Goal: Task Accomplishment & Management: Use online tool/utility

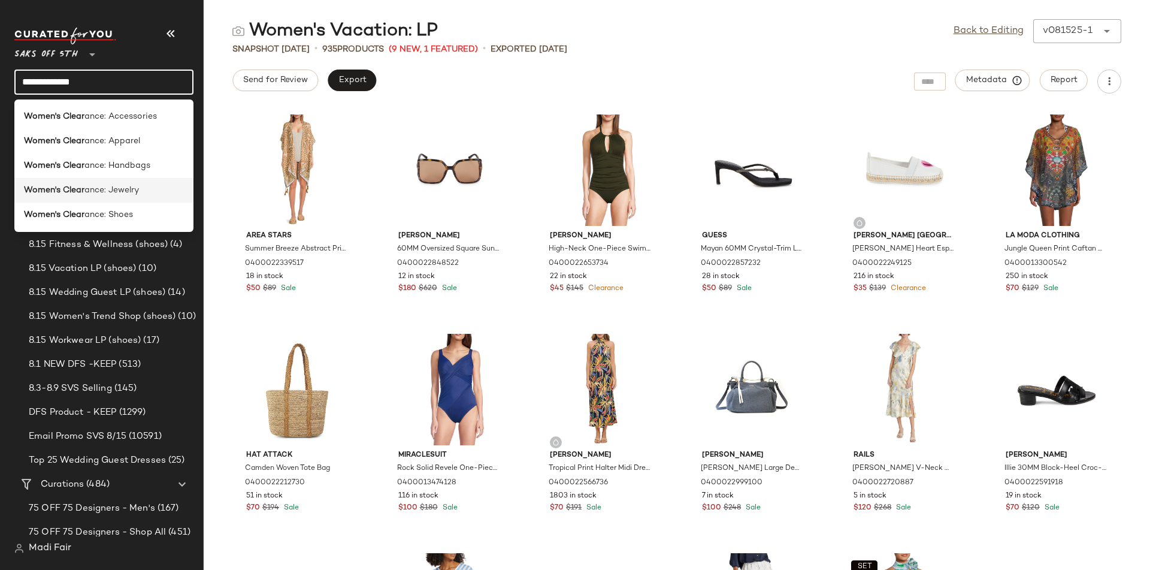
type input "**********"
click at [129, 185] on span "ance: Jewelry" at bounding box center [111, 190] width 54 height 13
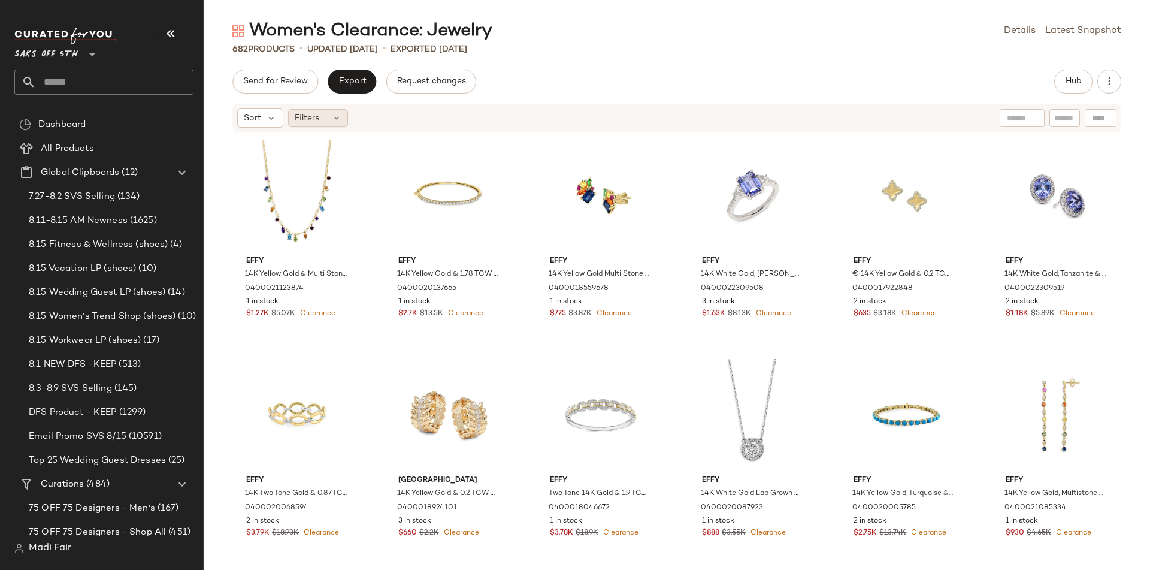
click at [329, 120] on div "Filters" at bounding box center [318, 118] width 60 height 18
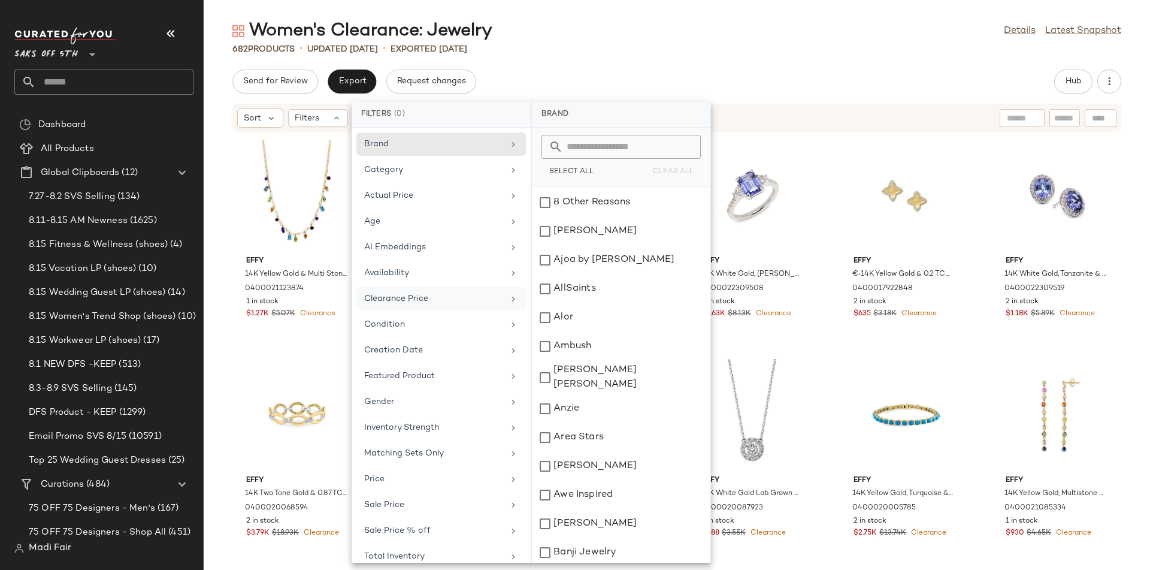
click at [402, 313] on div "Clearance Price" at bounding box center [440, 324] width 169 height 23
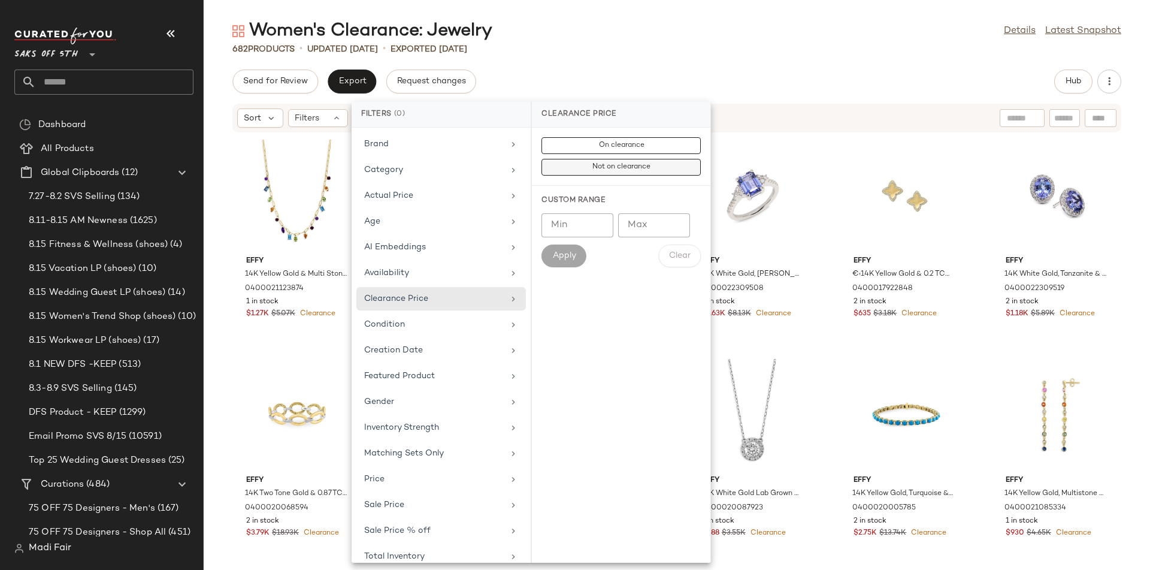
click at [606, 163] on span "Not on clearance" at bounding box center [621, 167] width 59 height 8
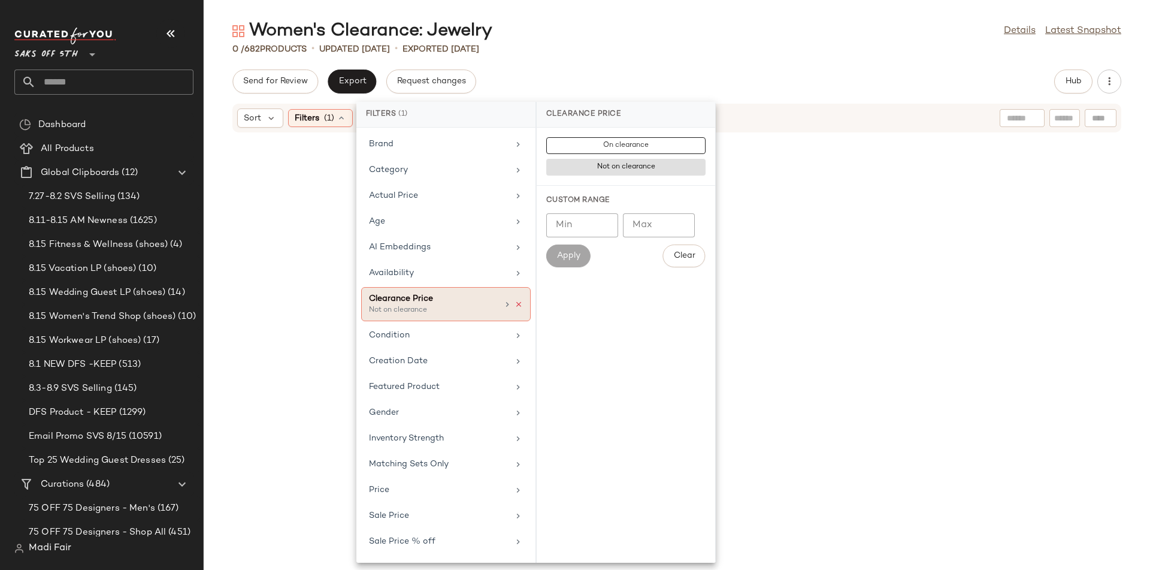
click at [516, 305] on icon at bounding box center [518, 304] width 8 height 8
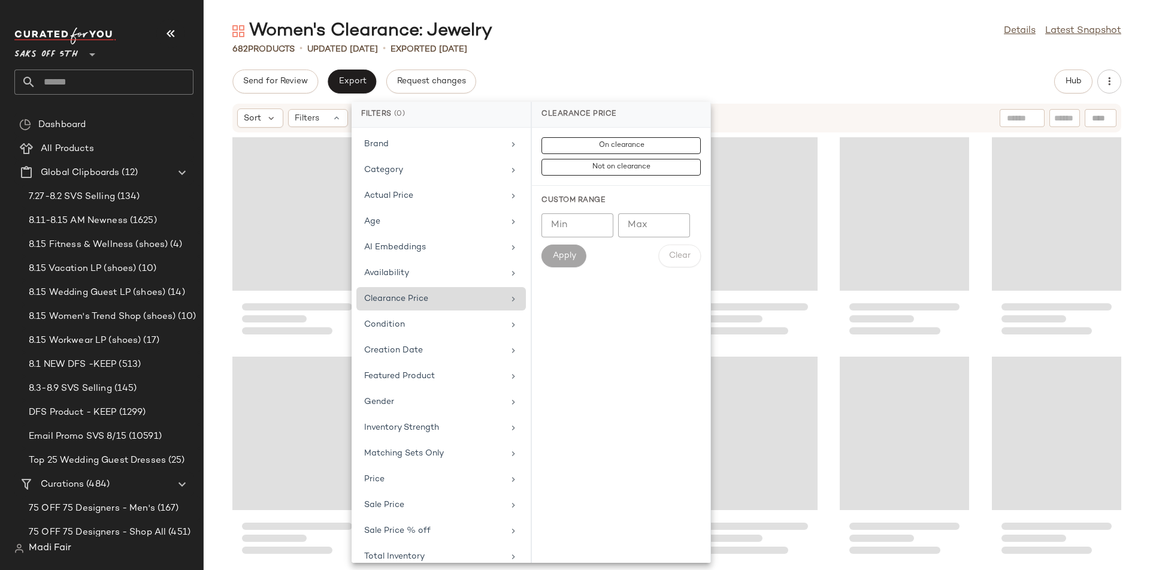
click at [538, 38] on div "Women's Clearance: Jewelry Details Latest Snapshot" at bounding box center [677, 31] width 946 height 24
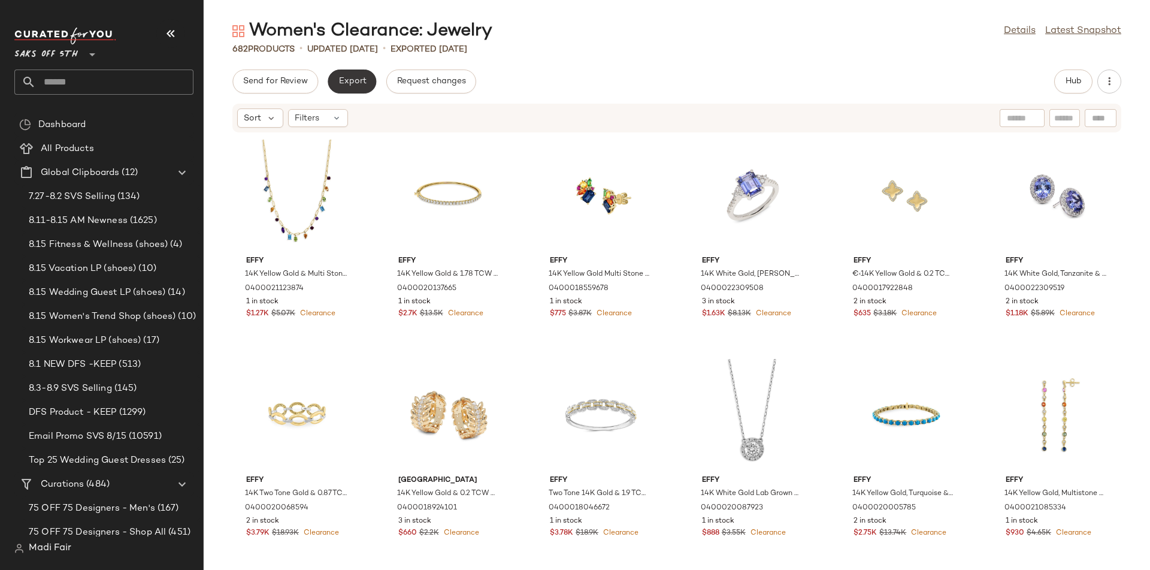
click at [347, 84] on span "Export" at bounding box center [352, 82] width 28 height 10
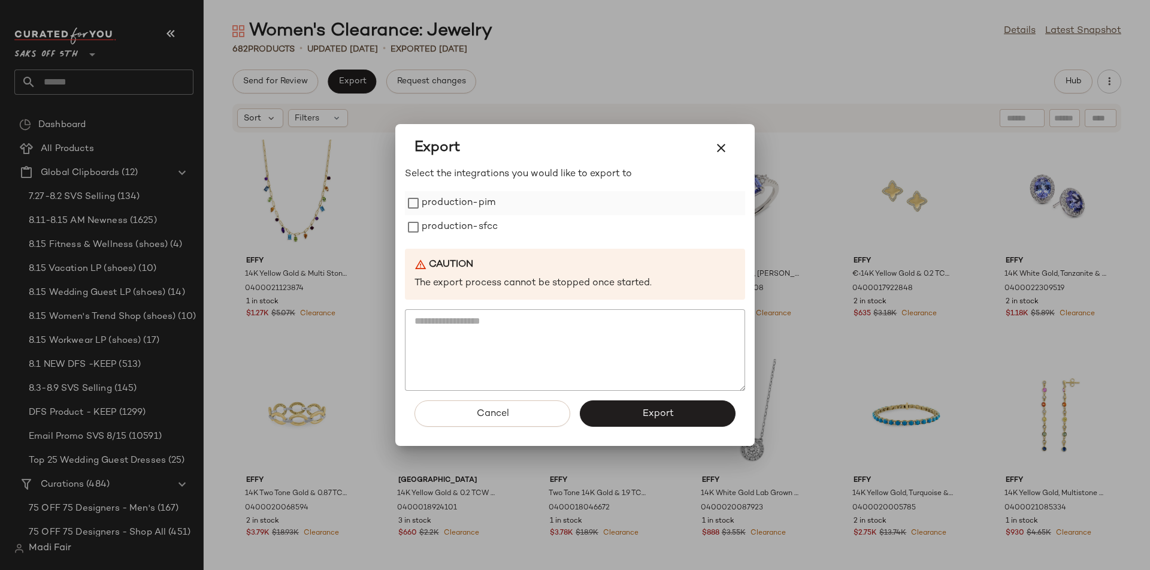
click at [502, 208] on div "production-pim" at bounding box center [575, 203] width 340 height 24
click at [502, 219] on div "production-sfcc" at bounding box center [575, 227] width 340 height 24
click at [493, 203] on label "production-pim" at bounding box center [459, 203] width 74 height 24
click at [467, 226] on label "production-sfcc" at bounding box center [460, 227] width 76 height 24
click at [599, 417] on button "Export" at bounding box center [658, 413] width 156 height 26
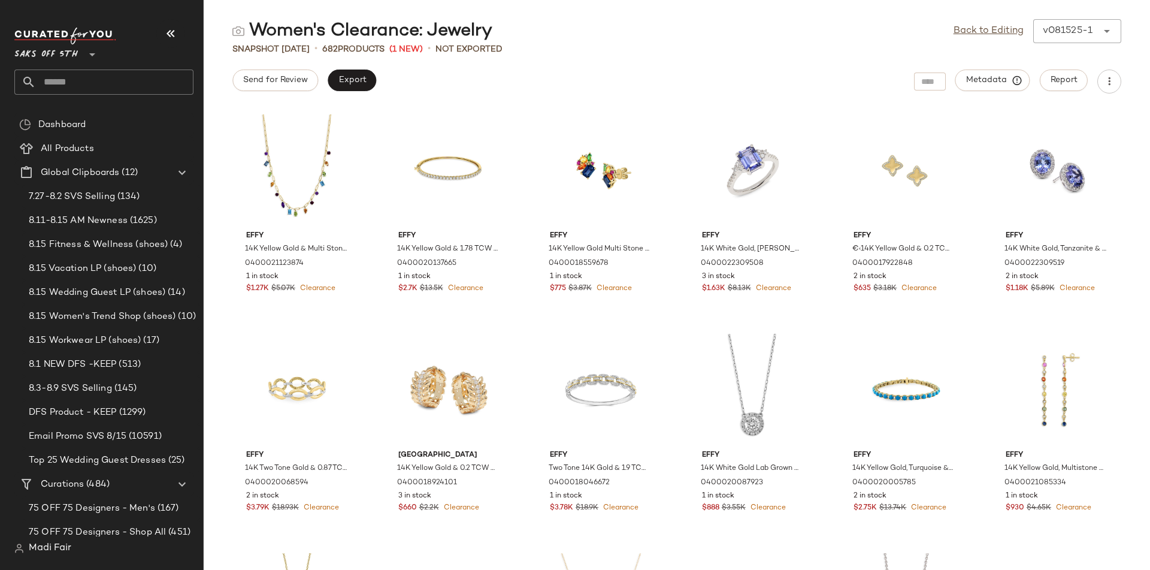
click at [101, 89] on input "text" at bounding box center [115, 81] width 158 height 25
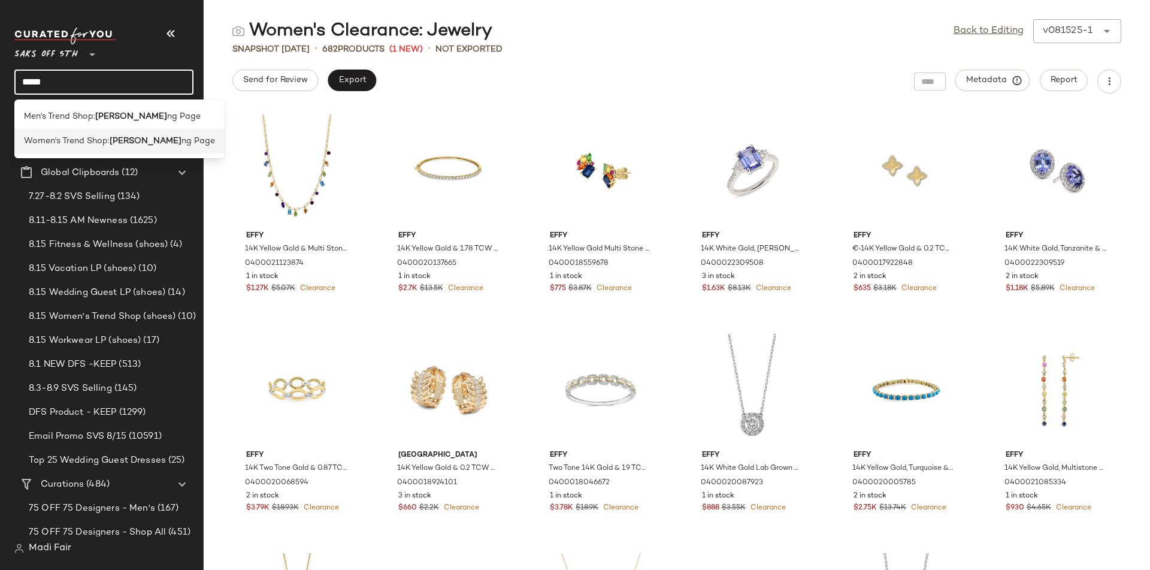
type input "*****"
click at [99, 141] on span "Women's Trend Shop:" at bounding box center [67, 141] width 86 height 13
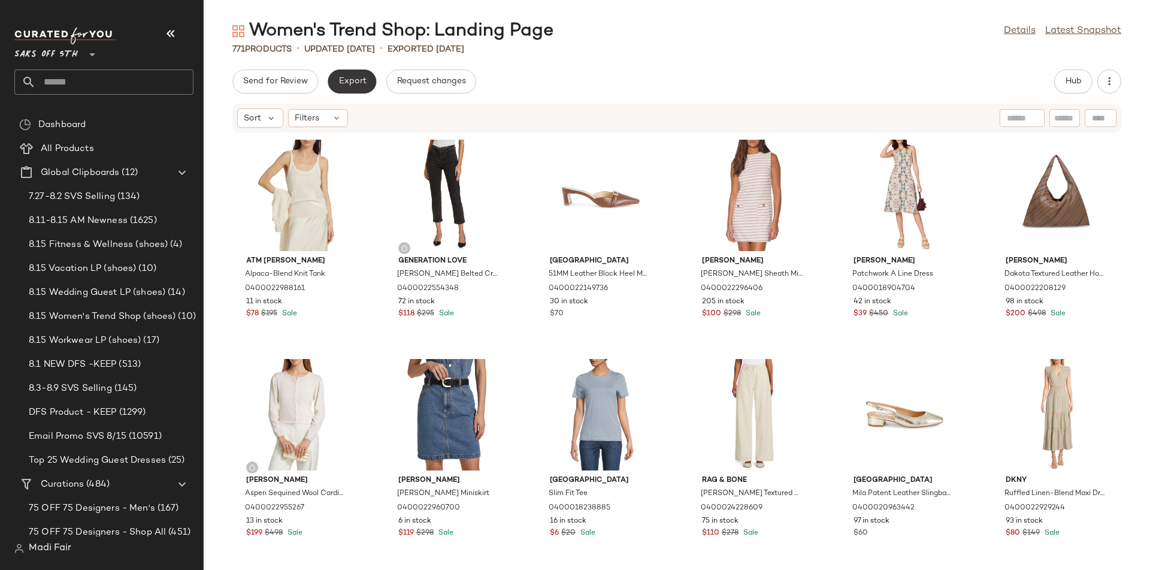
click at [352, 85] on span "Export" at bounding box center [352, 82] width 28 height 10
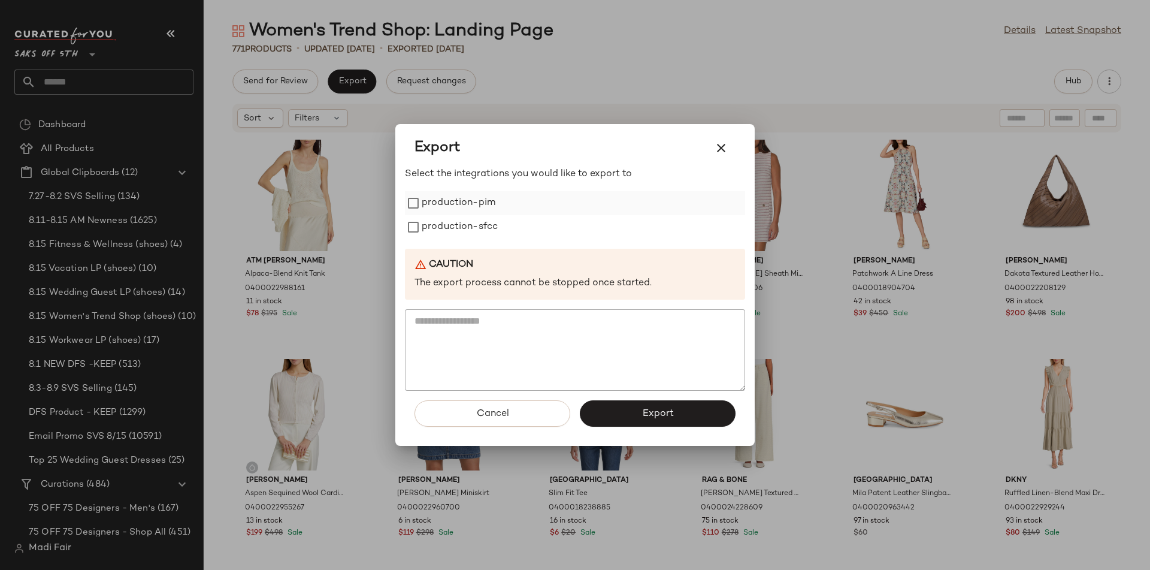
click at [484, 199] on label "production-pim" at bounding box center [459, 203] width 74 height 24
click at [483, 229] on label "production-sfcc" at bounding box center [460, 227] width 76 height 24
click at [658, 416] on span "Export" at bounding box center [657, 413] width 32 height 11
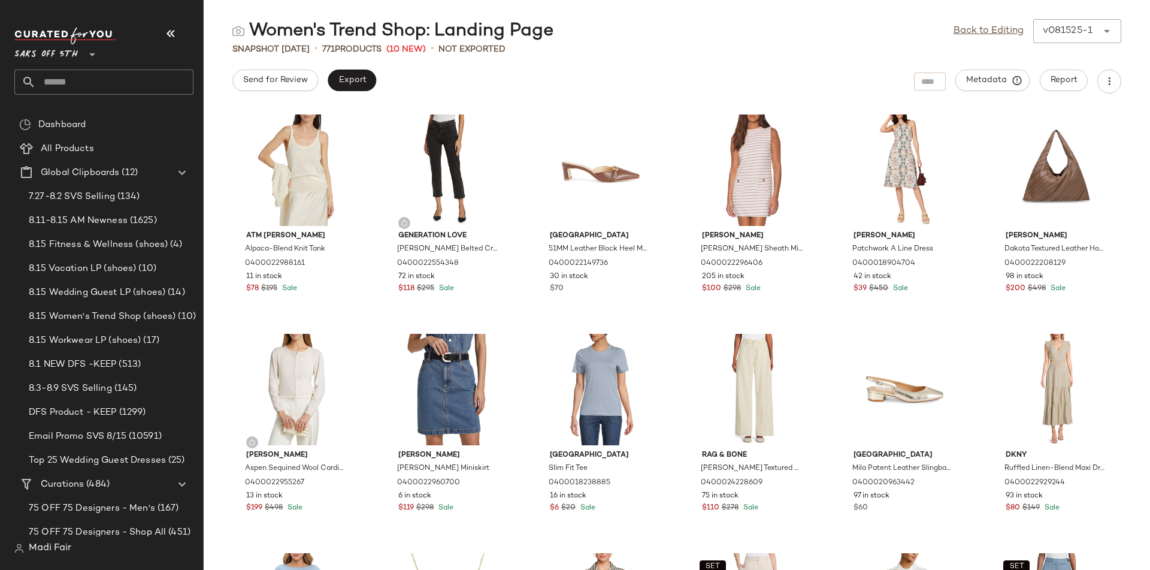
click at [89, 75] on input "text" at bounding box center [115, 81] width 158 height 25
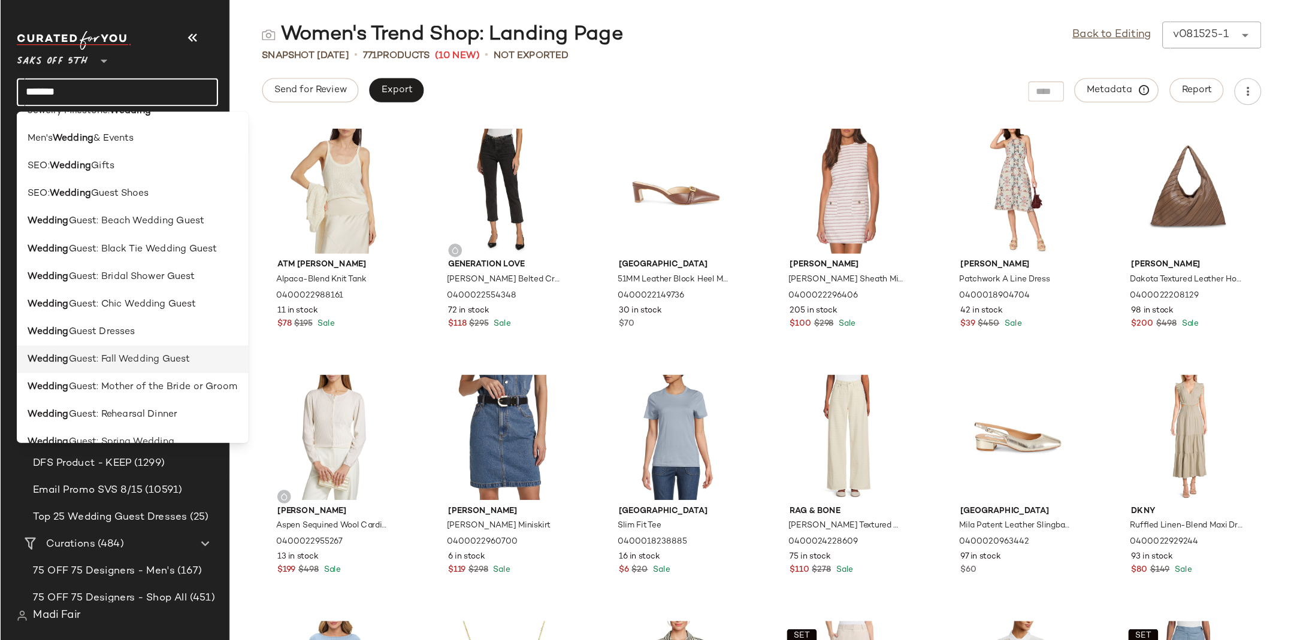
scroll to position [157, 0]
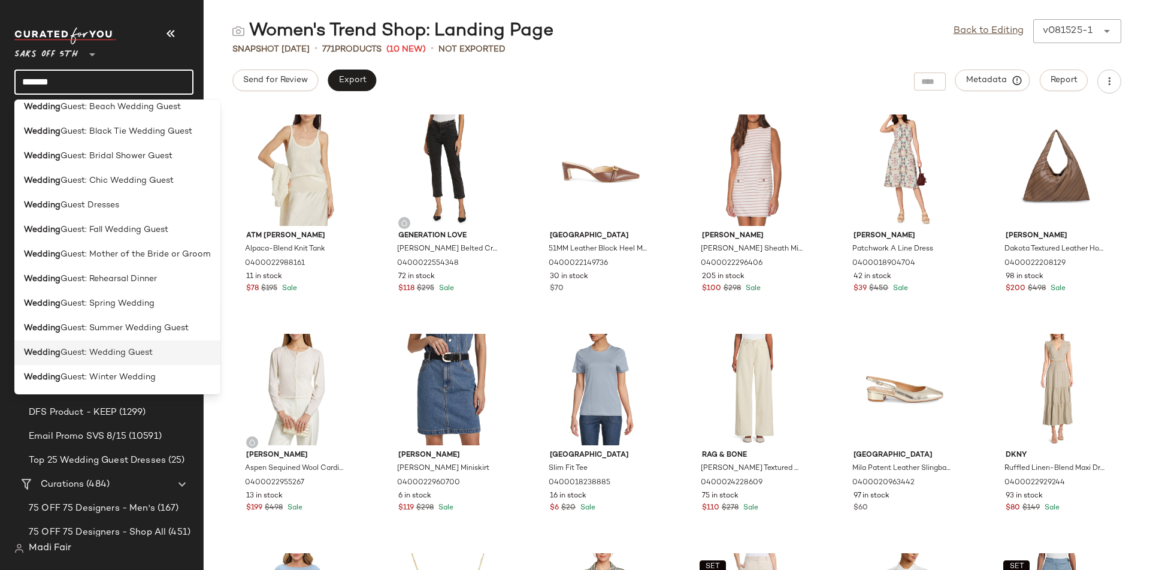
type input "*******"
click at [88, 353] on span "Guest: Wedding Guest" at bounding box center [106, 352] width 92 height 13
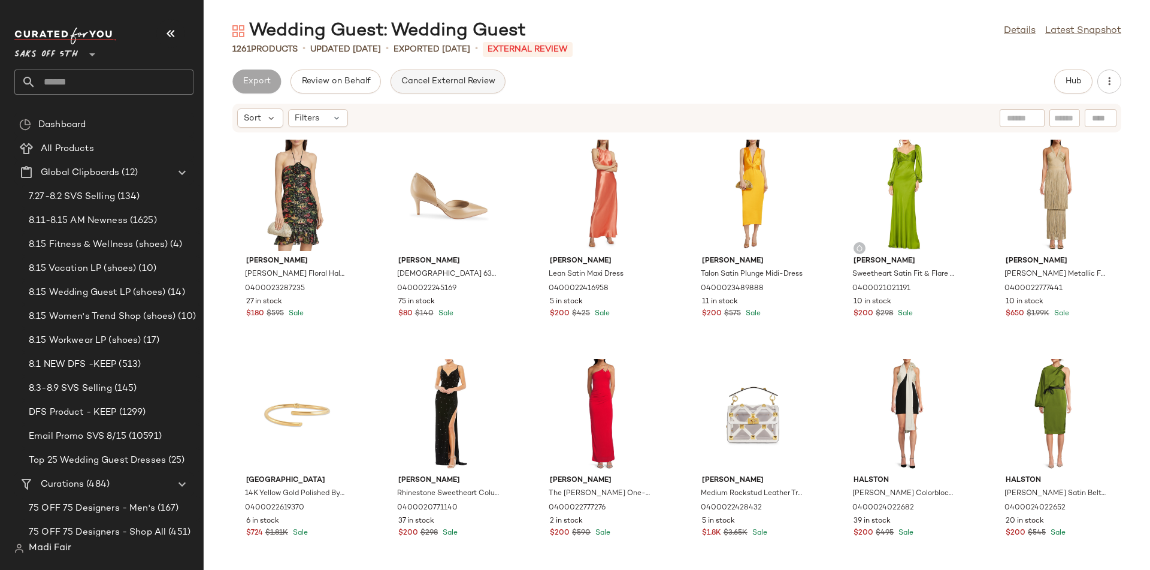
click at [450, 80] on span "Cancel External Review" at bounding box center [448, 82] width 95 height 10
click at [345, 83] on span "Export" at bounding box center [352, 82] width 28 height 10
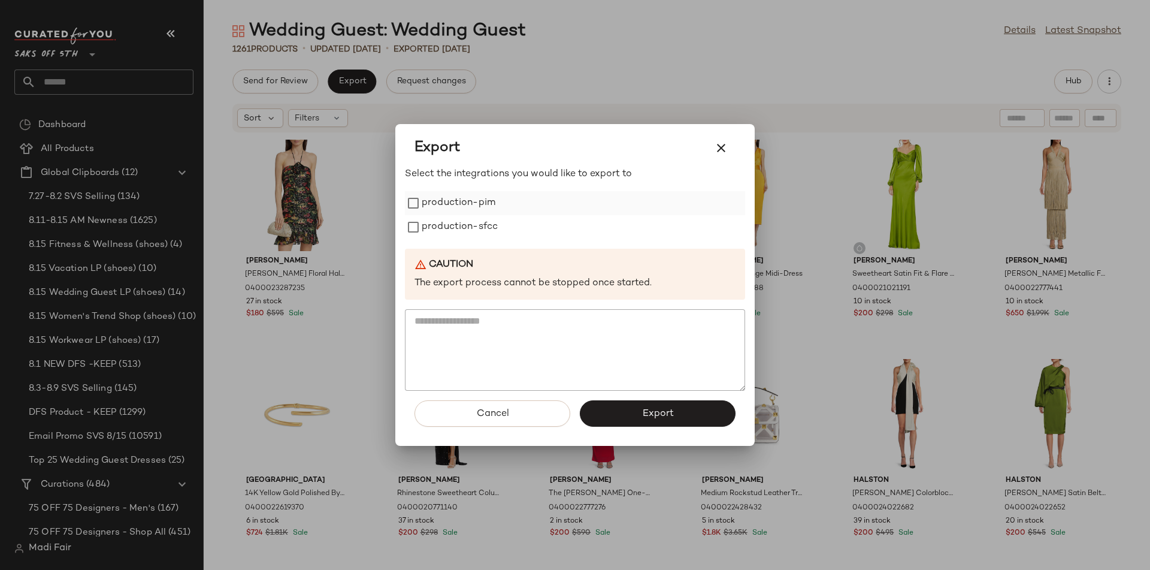
click at [461, 205] on label "production-pim" at bounding box center [459, 203] width 74 height 24
click at [461, 216] on label "production-sfcc" at bounding box center [460, 227] width 76 height 24
click at [605, 419] on button "Export" at bounding box center [658, 413] width 156 height 26
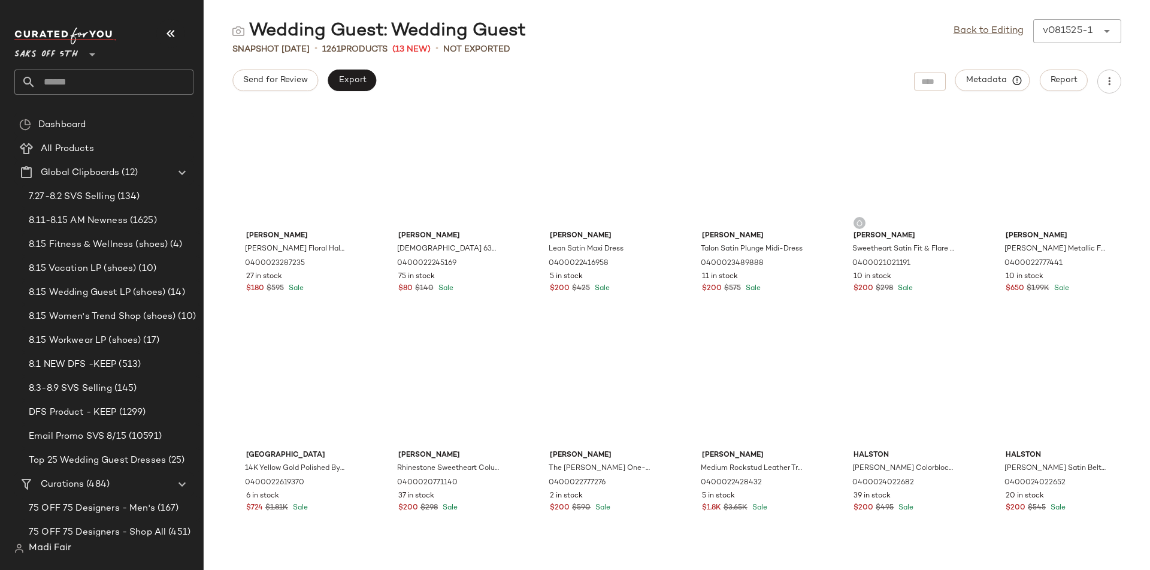
click at [84, 83] on input "text" at bounding box center [115, 81] width 158 height 25
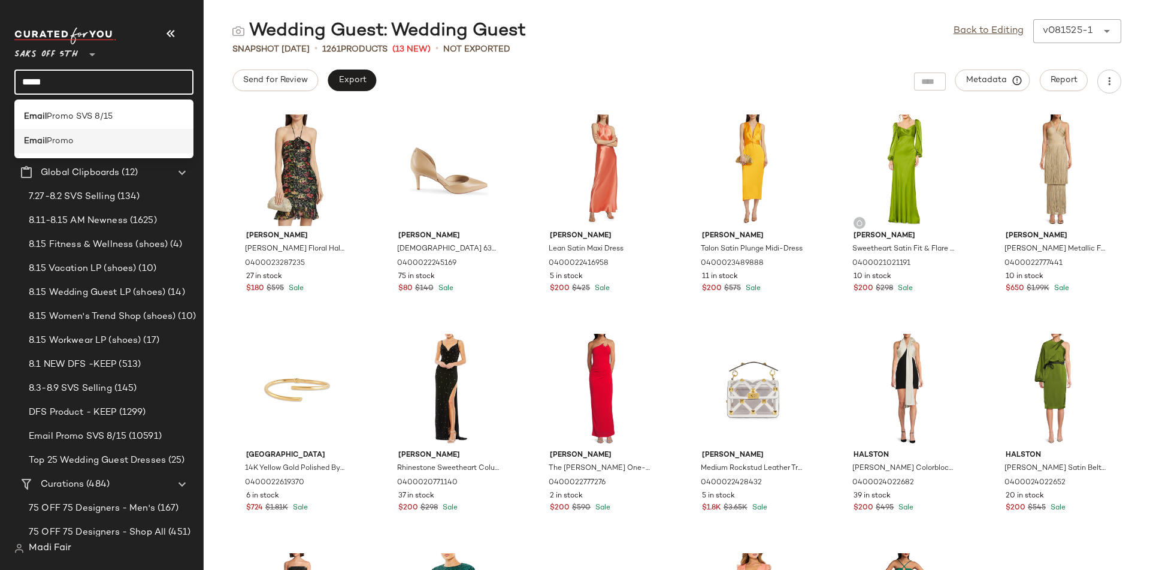
type input "*****"
click at [74, 143] on span "Promo" at bounding box center [60, 141] width 27 height 13
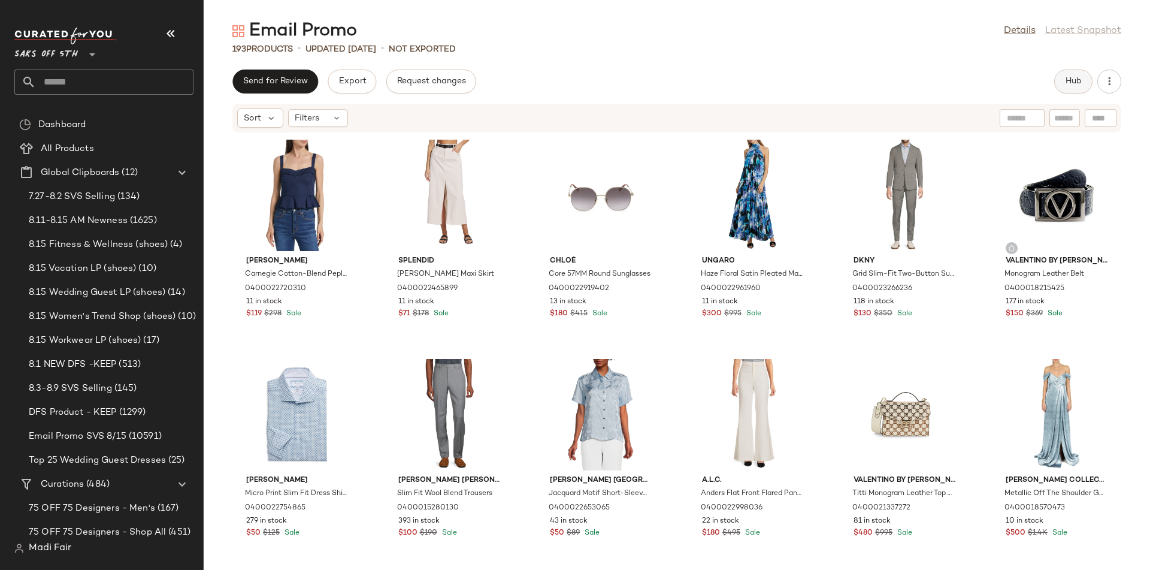
click at [1076, 82] on span "Hub" at bounding box center [1073, 82] width 17 height 10
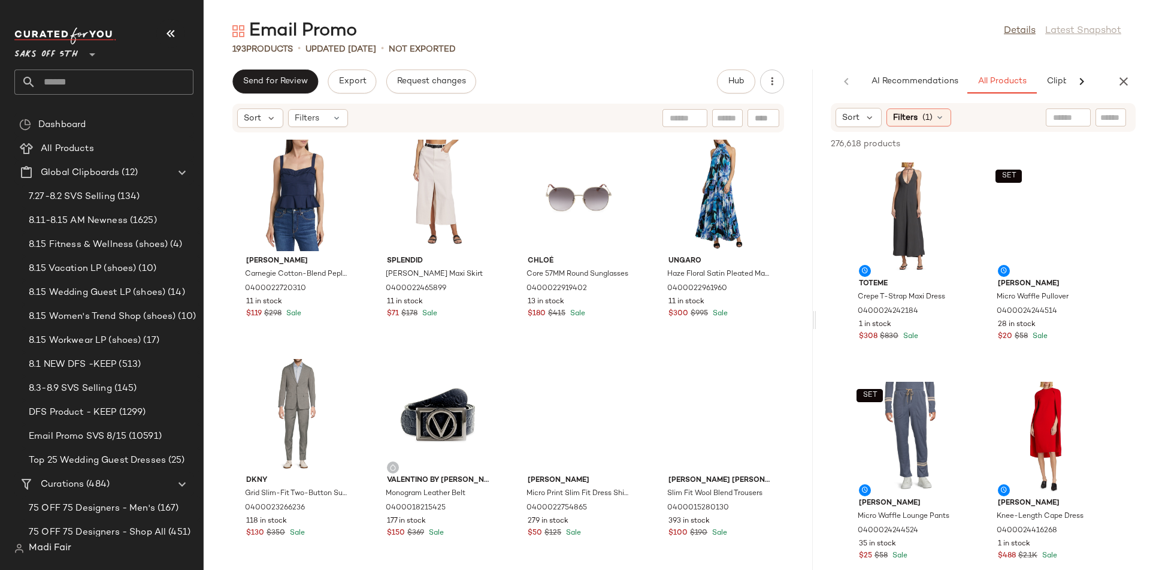
drag, startPoint x: 676, startPoint y: 156, endPoint x: 816, endPoint y: 158, distance: 140.8
click at [816, 158] on div "Email Promo Details Latest Snapshot 193 Products • updated [DATE] • Not Exporte…" at bounding box center [677, 294] width 946 height 550
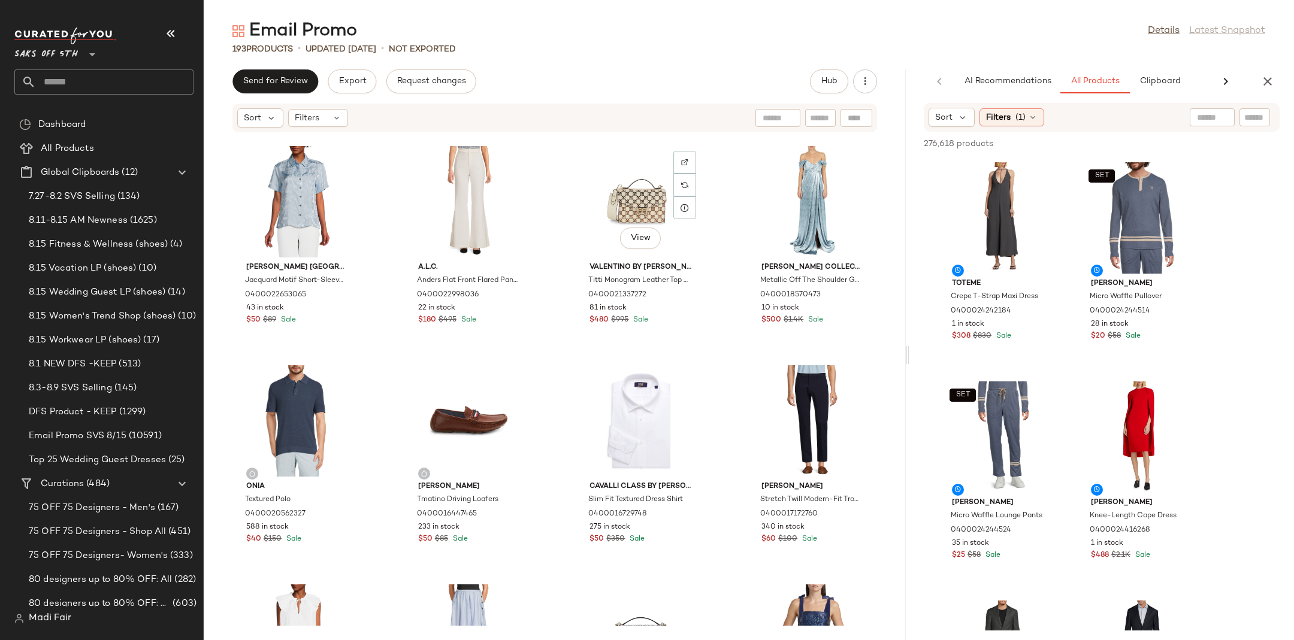
scroll to position [474, 0]
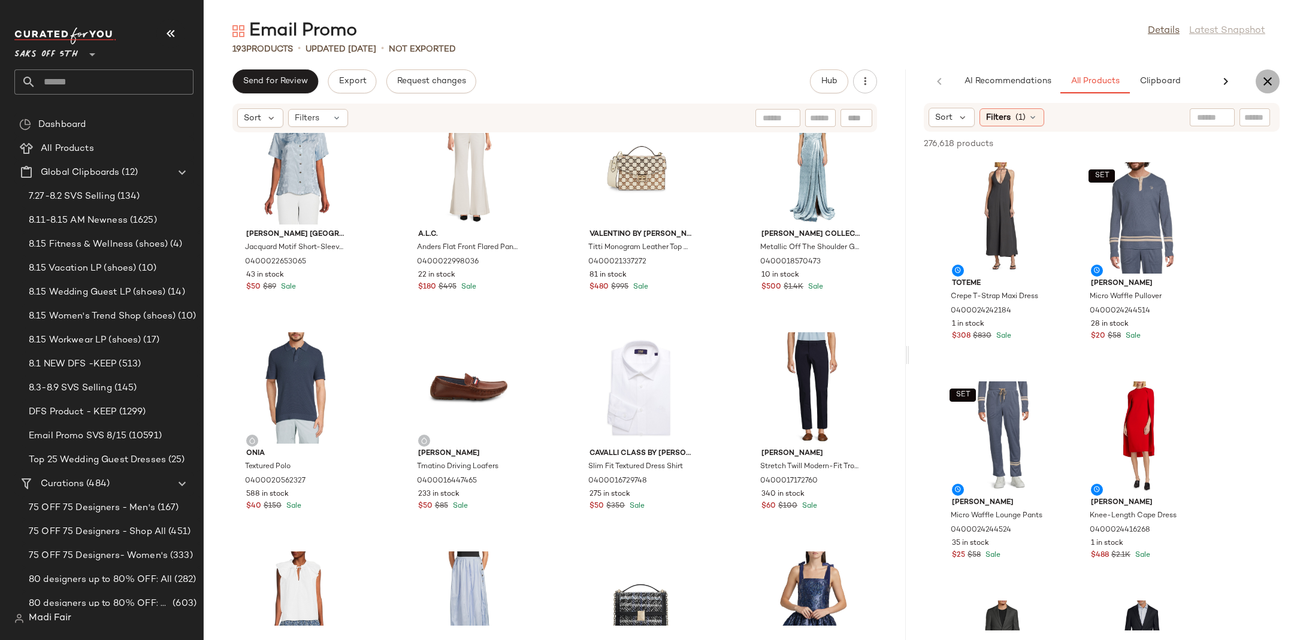
click at [1149, 79] on icon "button" at bounding box center [1267, 81] width 14 height 14
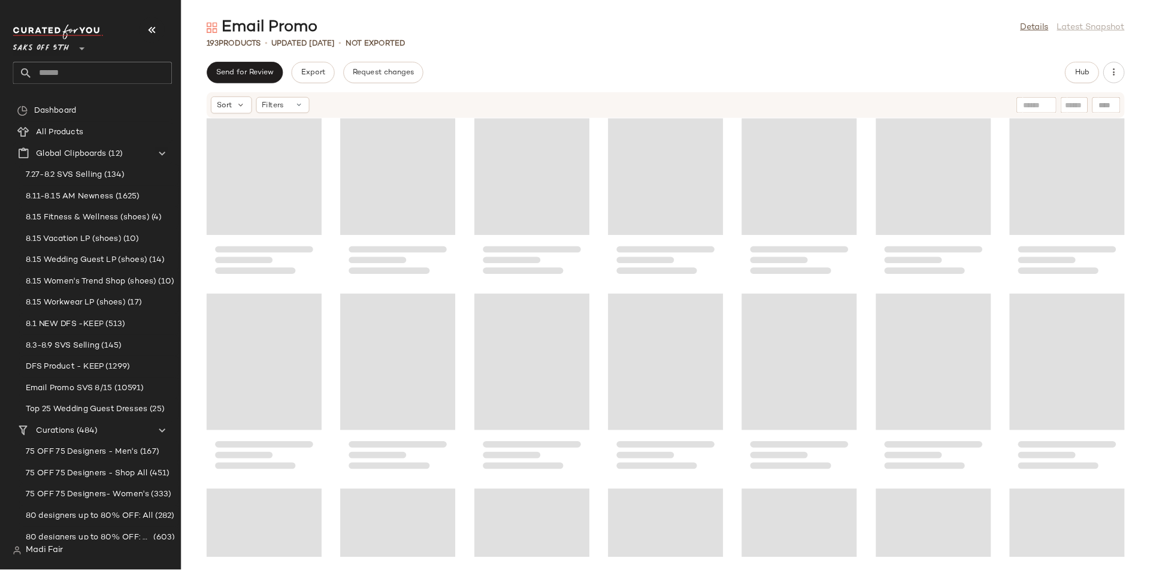
scroll to position [0, 0]
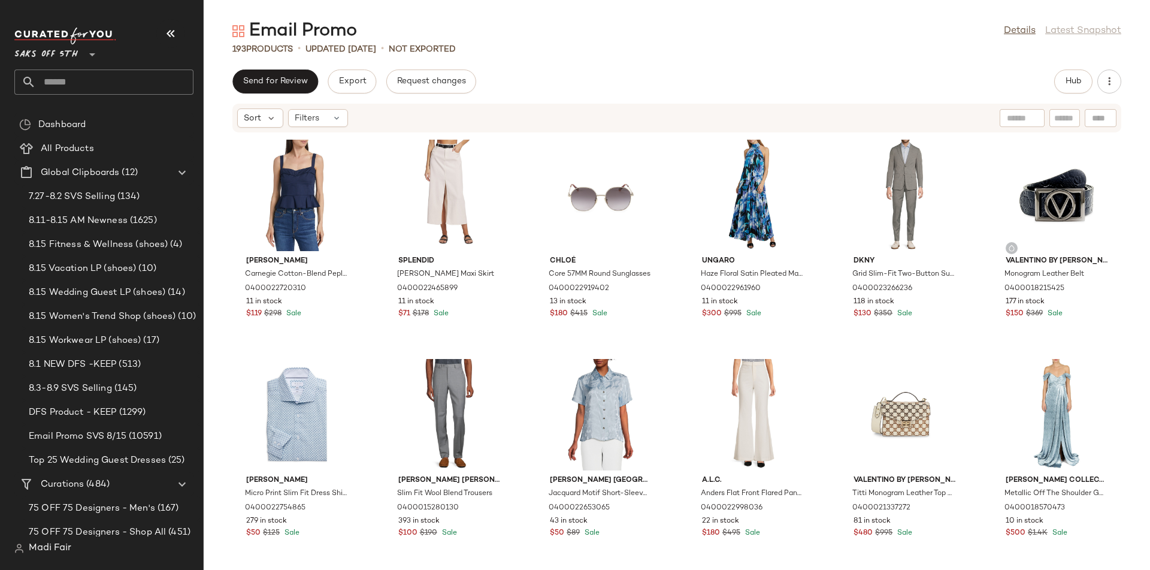
click at [83, 84] on input "text" at bounding box center [115, 81] width 158 height 25
type input "**********"
click at [93, 80] on input "**********" at bounding box center [103, 81] width 179 height 25
click at [84, 79] on input "**********" at bounding box center [103, 81] width 179 height 25
click at [77, 78] on input "text" at bounding box center [115, 81] width 158 height 25
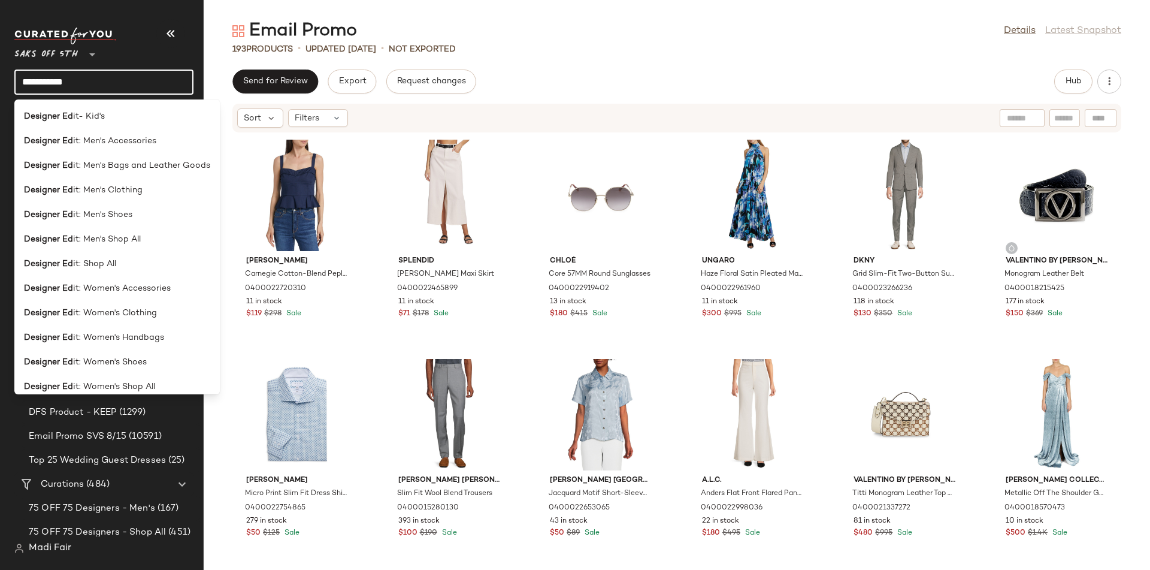
type input "**********"
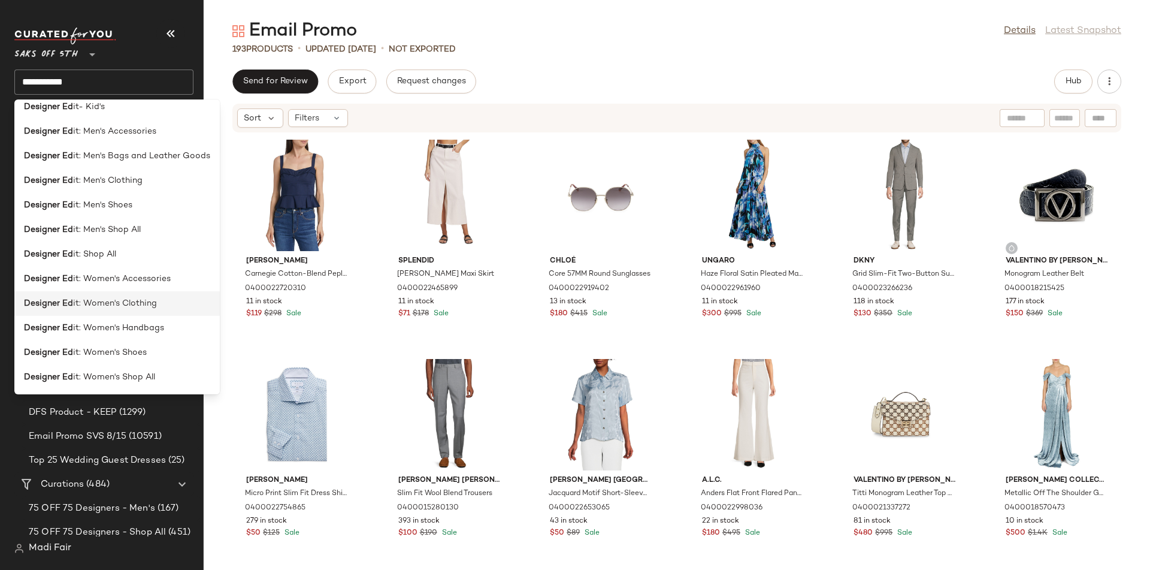
click at [126, 299] on span "it: Women's Clothing" at bounding box center [115, 303] width 84 height 13
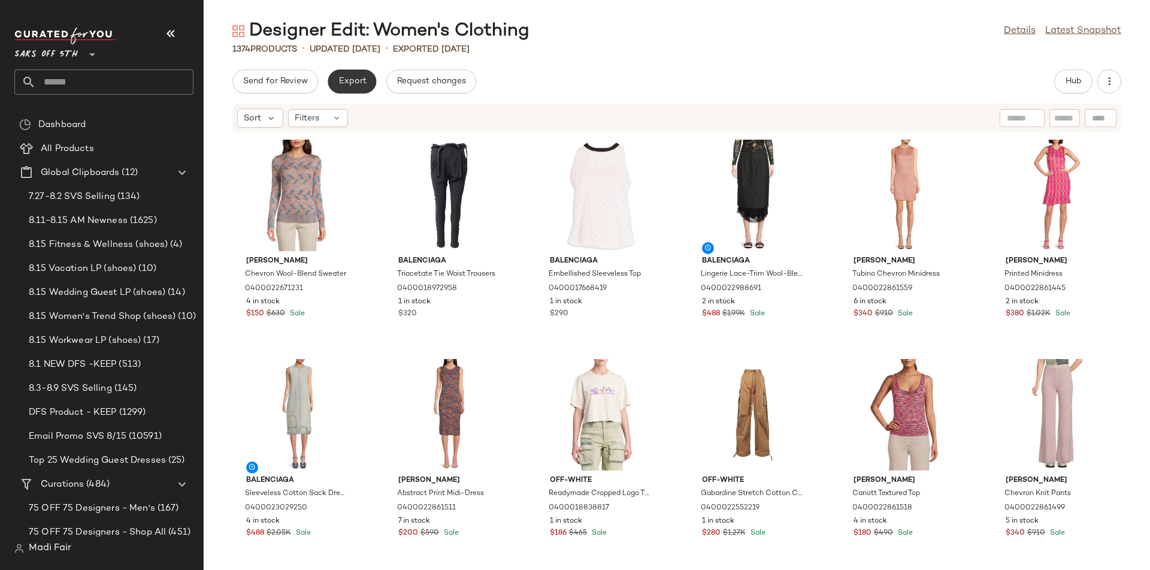
click at [356, 76] on button "Export" at bounding box center [352, 81] width 49 height 24
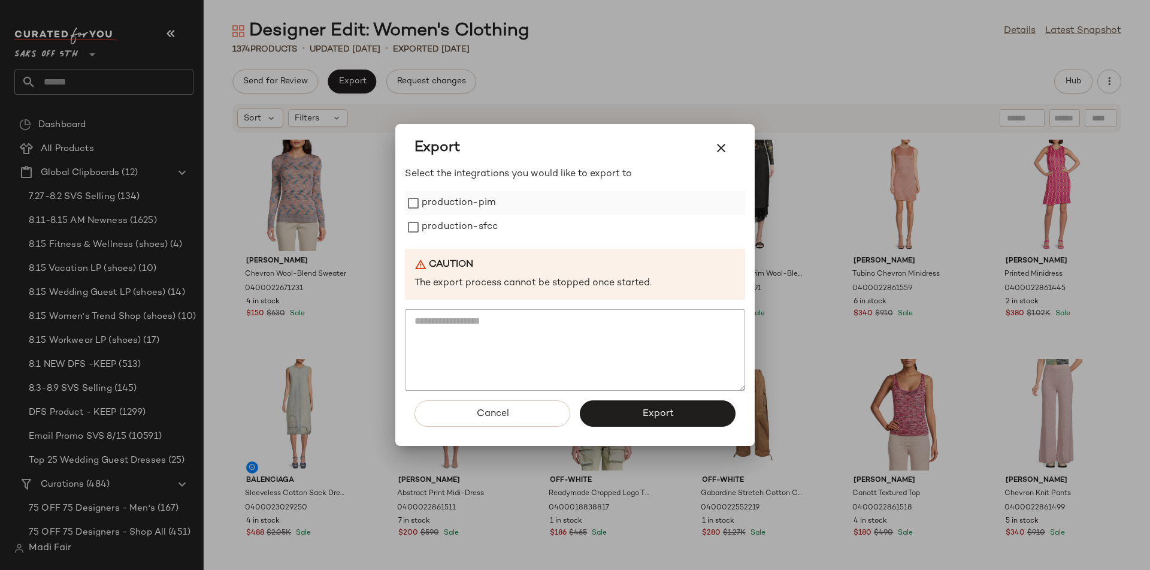
click at [462, 196] on label "production-pim" at bounding box center [459, 203] width 74 height 24
click at [462, 220] on label "production-sfcc" at bounding box center [460, 227] width 76 height 24
click at [638, 417] on button "Export" at bounding box center [658, 413] width 156 height 26
